Goal: Navigation & Orientation: Find specific page/section

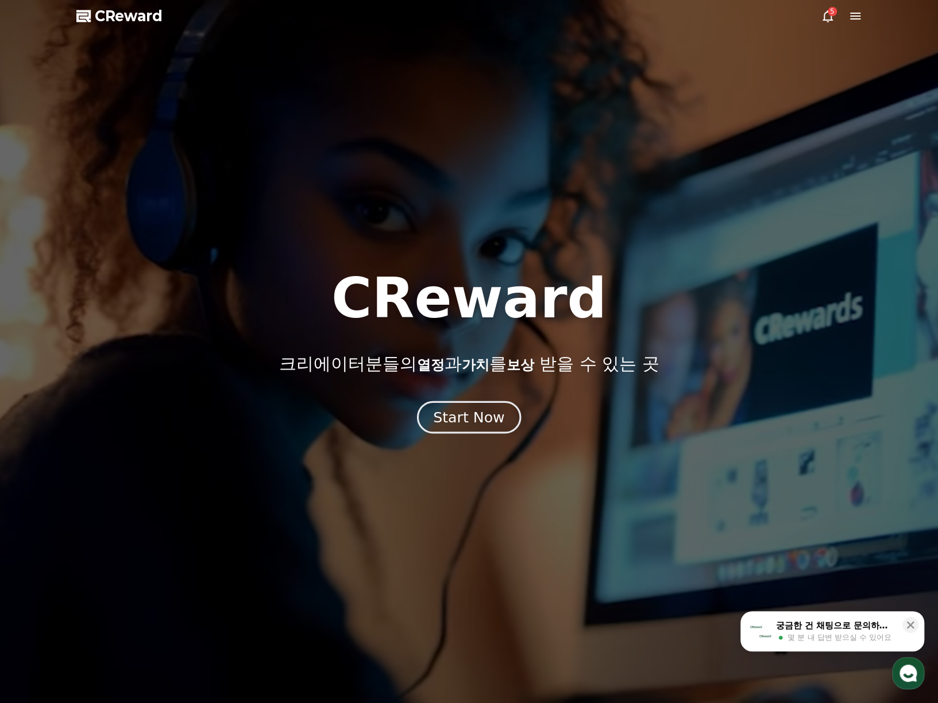
click at [470, 426] on div "Start Now" at bounding box center [468, 418] width 71 height 20
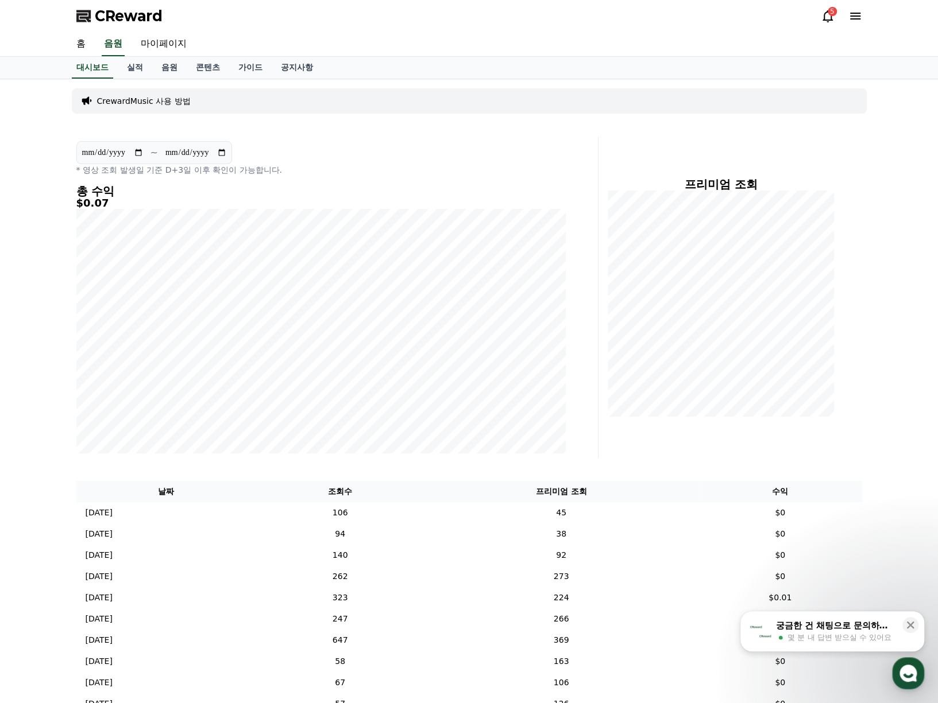
click at [825, 12] on icon at bounding box center [827, 16] width 10 height 12
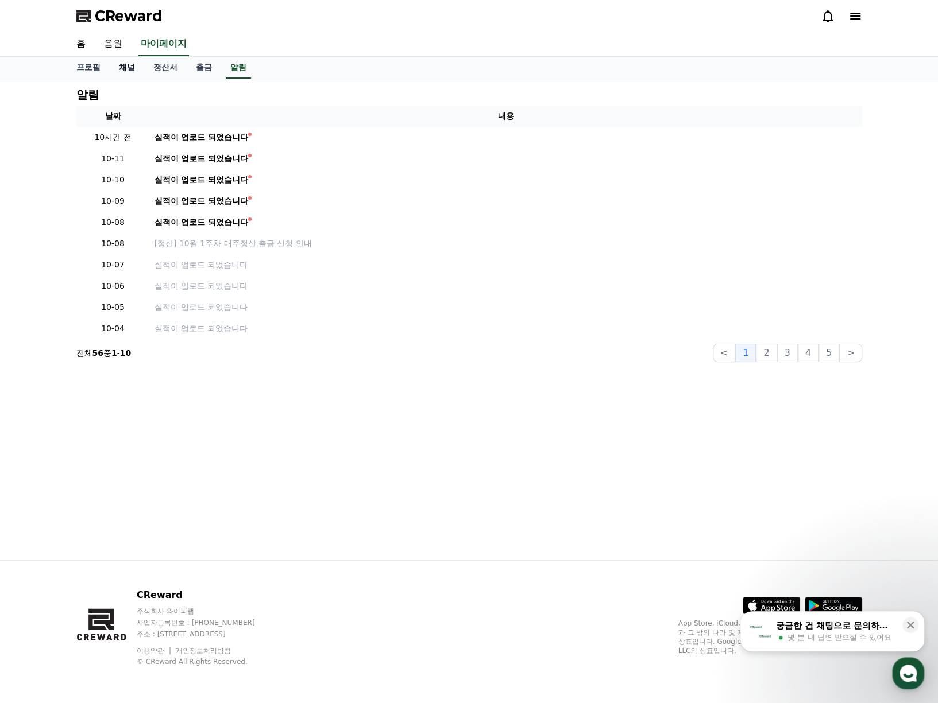
click at [141, 69] on link "채널" at bounding box center [127, 68] width 34 height 22
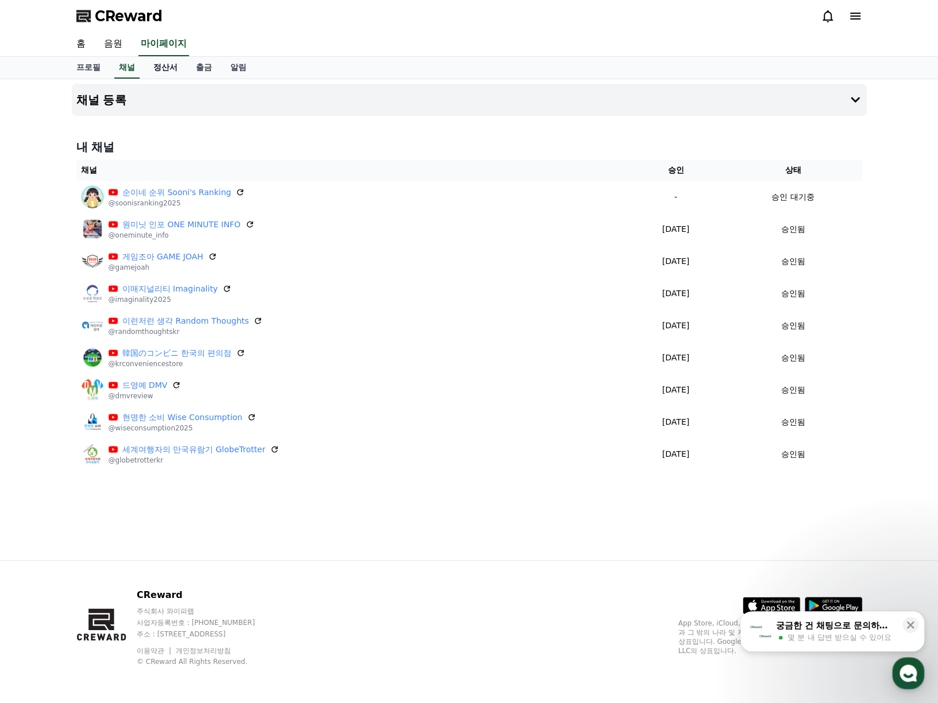
click at [163, 63] on link "정산서" at bounding box center [165, 68] width 42 height 22
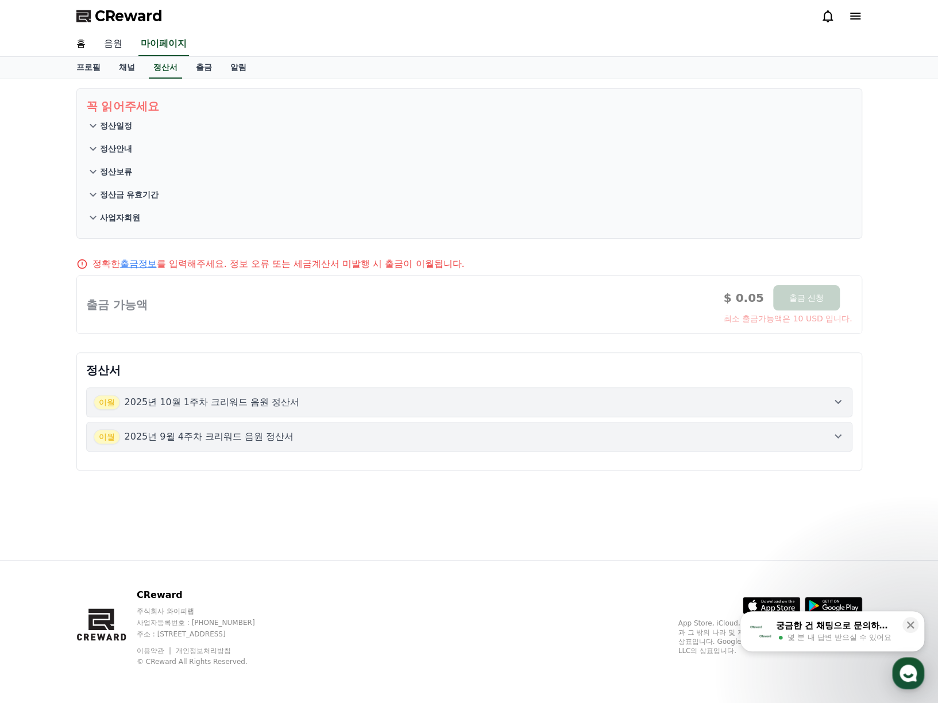
click at [123, 36] on link "음원" at bounding box center [113, 44] width 37 height 24
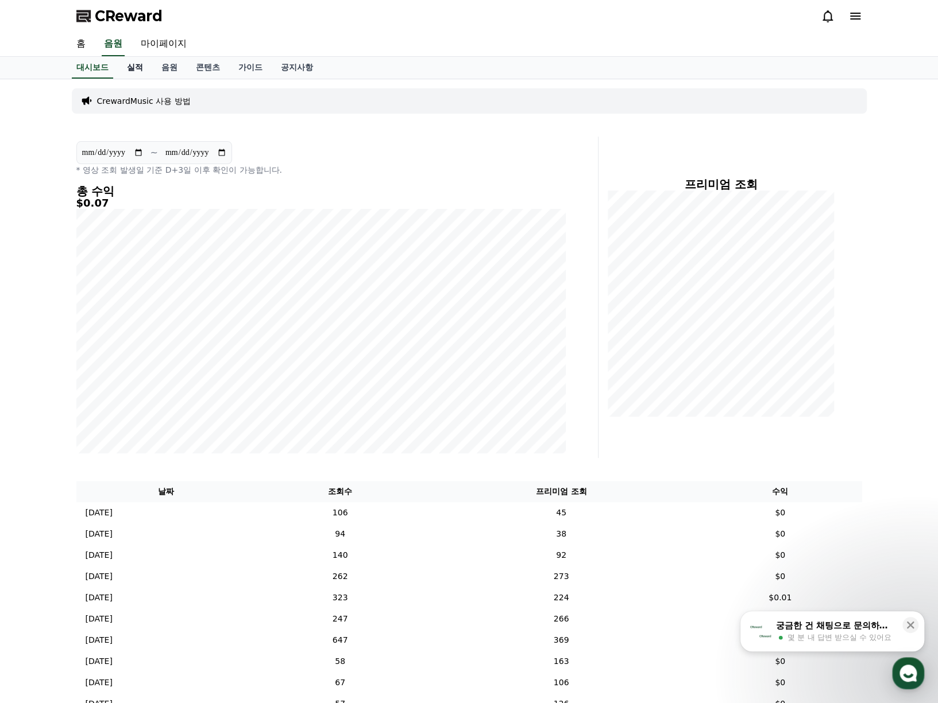
click at [140, 77] on link "실적" at bounding box center [135, 68] width 34 height 22
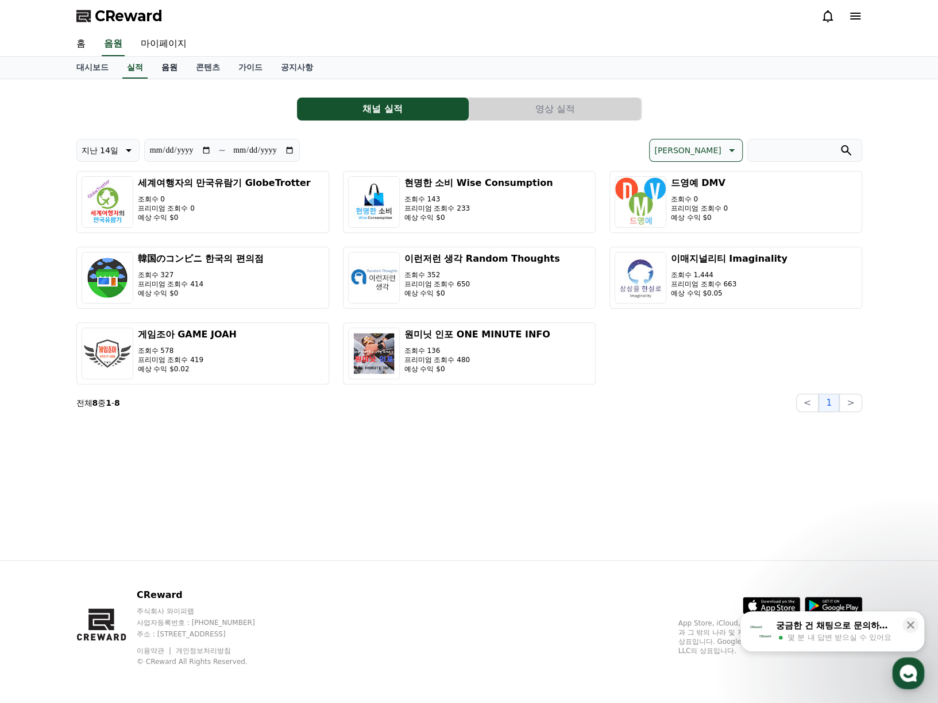
click at [164, 65] on link "음원" at bounding box center [169, 68] width 34 height 22
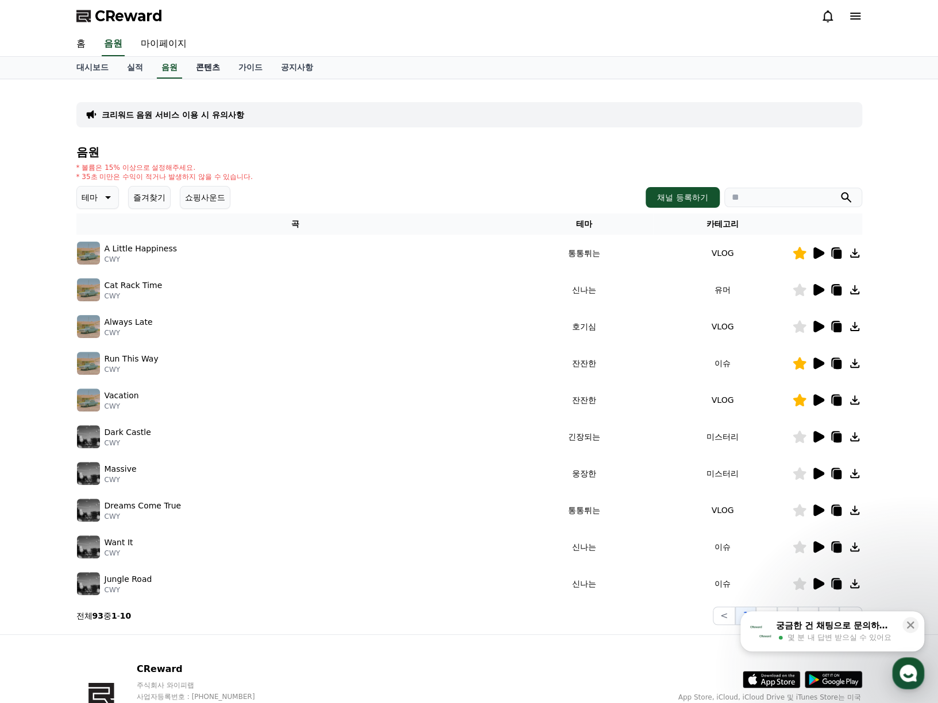
click at [200, 65] on link "콘텐츠" at bounding box center [208, 68] width 42 height 22
